Goal: Task Accomplishment & Management: Manage account settings

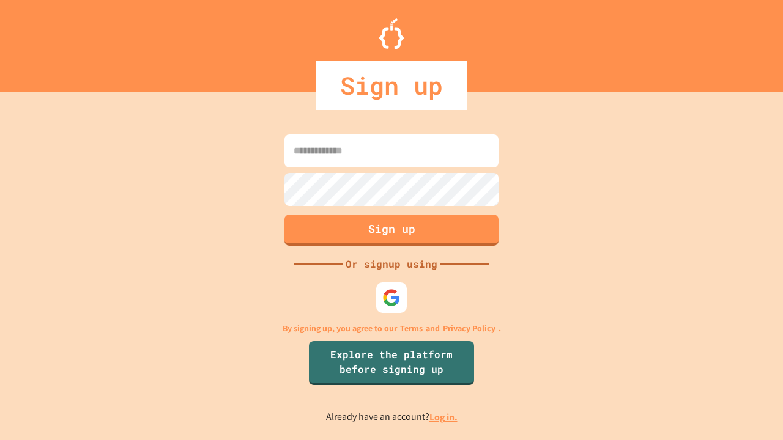
click at [444, 417] on link "Log in." at bounding box center [443, 417] width 28 height 13
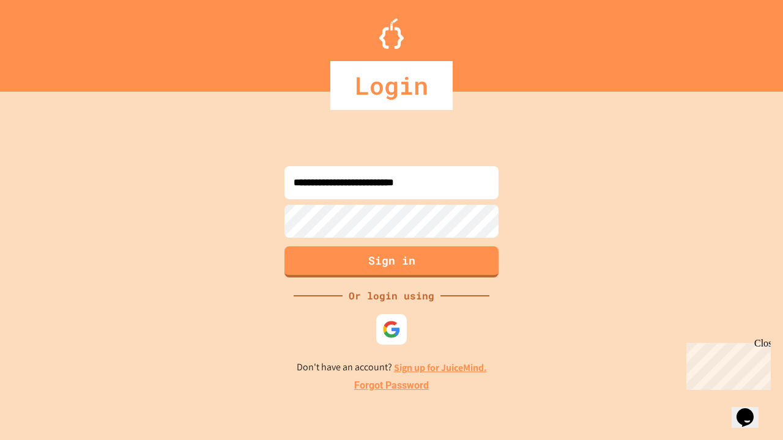
type input "**********"
